Goal: Information Seeking & Learning: Understand process/instructions

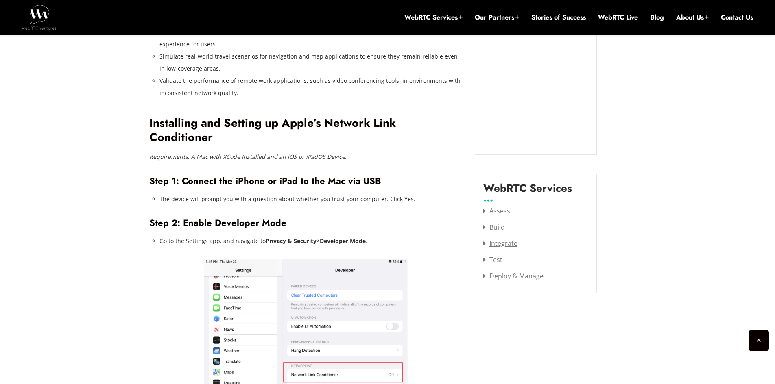
click at [192, 153] on em "Requirements: A Mac with XCode Installed and an iOS or iPadOS Device." at bounding box center [247, 157] width 197 height 8
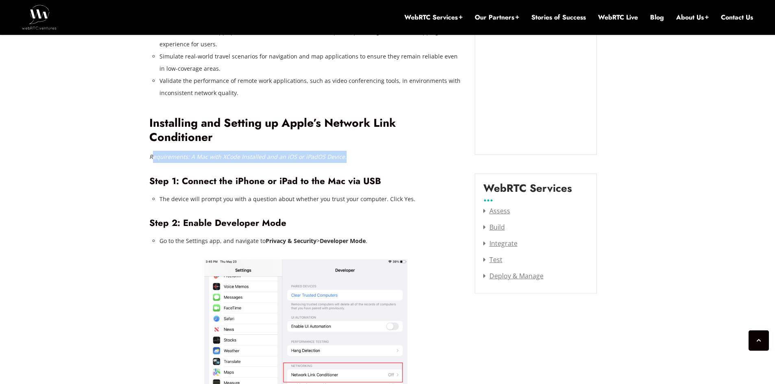
drag, startPoint x: 152, startPoint y: 120, endPoint x: 345, endPoint y: 120, distance: 192.8
click at [345, 151] on p "Requirements: A Mac with XCode Installed and an iOS or iPadOS Device." at bounding box center [305, 157] width 313 height 12
drag, startPoint x: 354, startPoint y: 120, endPoint x: 333, endPoint y: 114, distance: 22.0
click at [355, 151] on p "Requirements: A Mac with XCode Installed and an iOS or iPadOS Device." at bounding box center [305, 157] width 313 height 12
click at [320, 151] on p "Requirements: A Mac with XCode Installed and an iOS or iPadOS Device." at bounding box center [305, 157] width 313 height 12
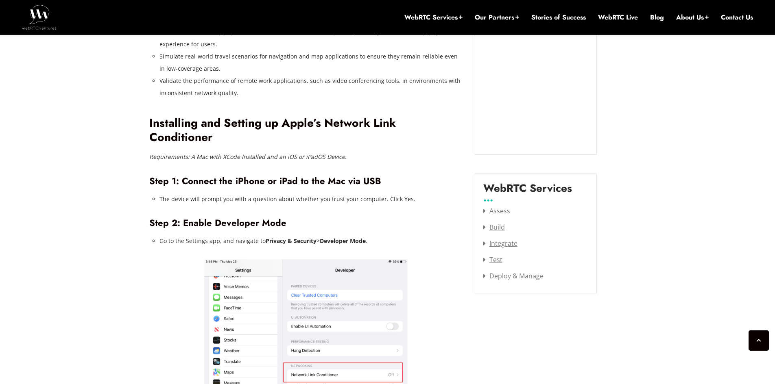
click at [318, 153] on em "Requirements: A Mac with XCode Installed and an iOS or iPadOS Device." at bounding box center [247, 157] width 197 height 8
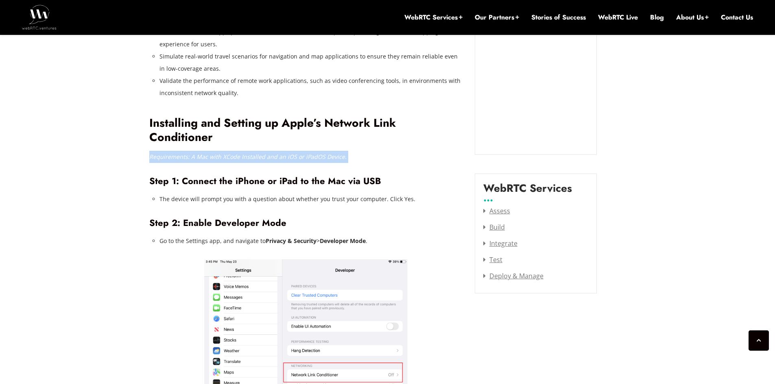
click at [318, 153] on em "Requirements: A Mac with XCode Installed and an iOS or iPadOS Device." at bounding box center [247, 157] width 197 height 8
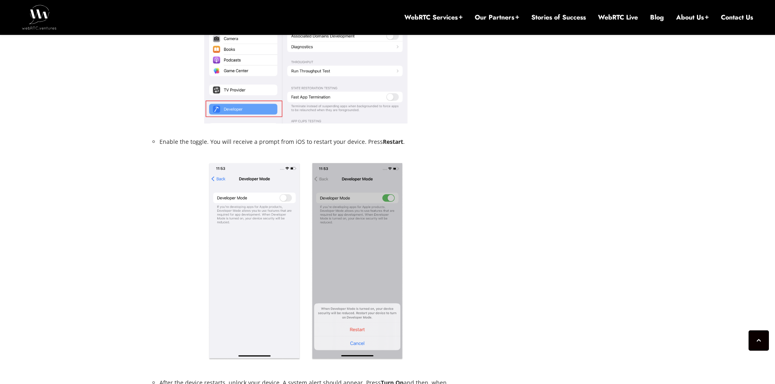
scroll to position [1788, 0]
